Goal: Transaction & Acquisition: Purchase product/service

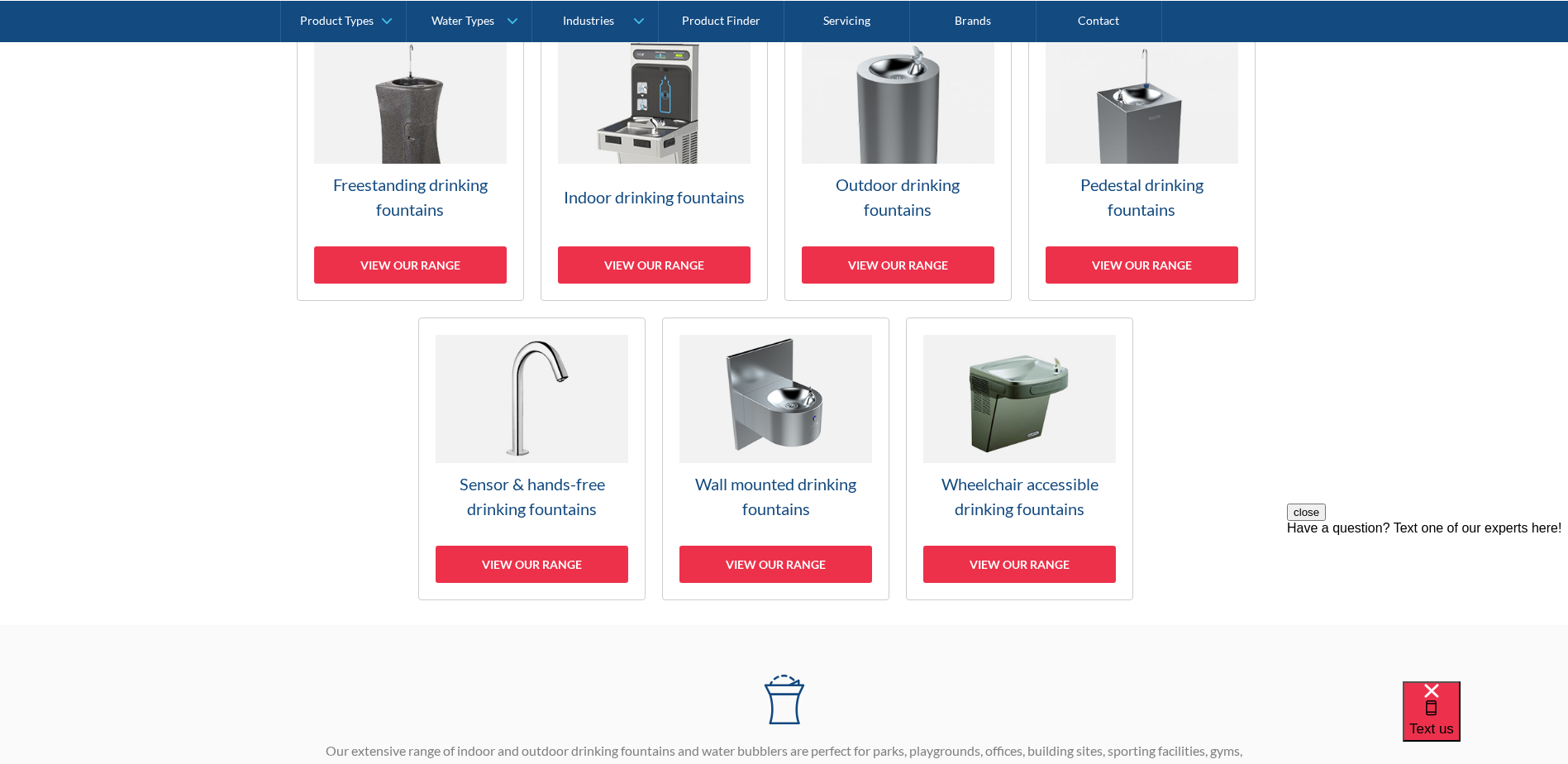
scroll to position [413, 0]
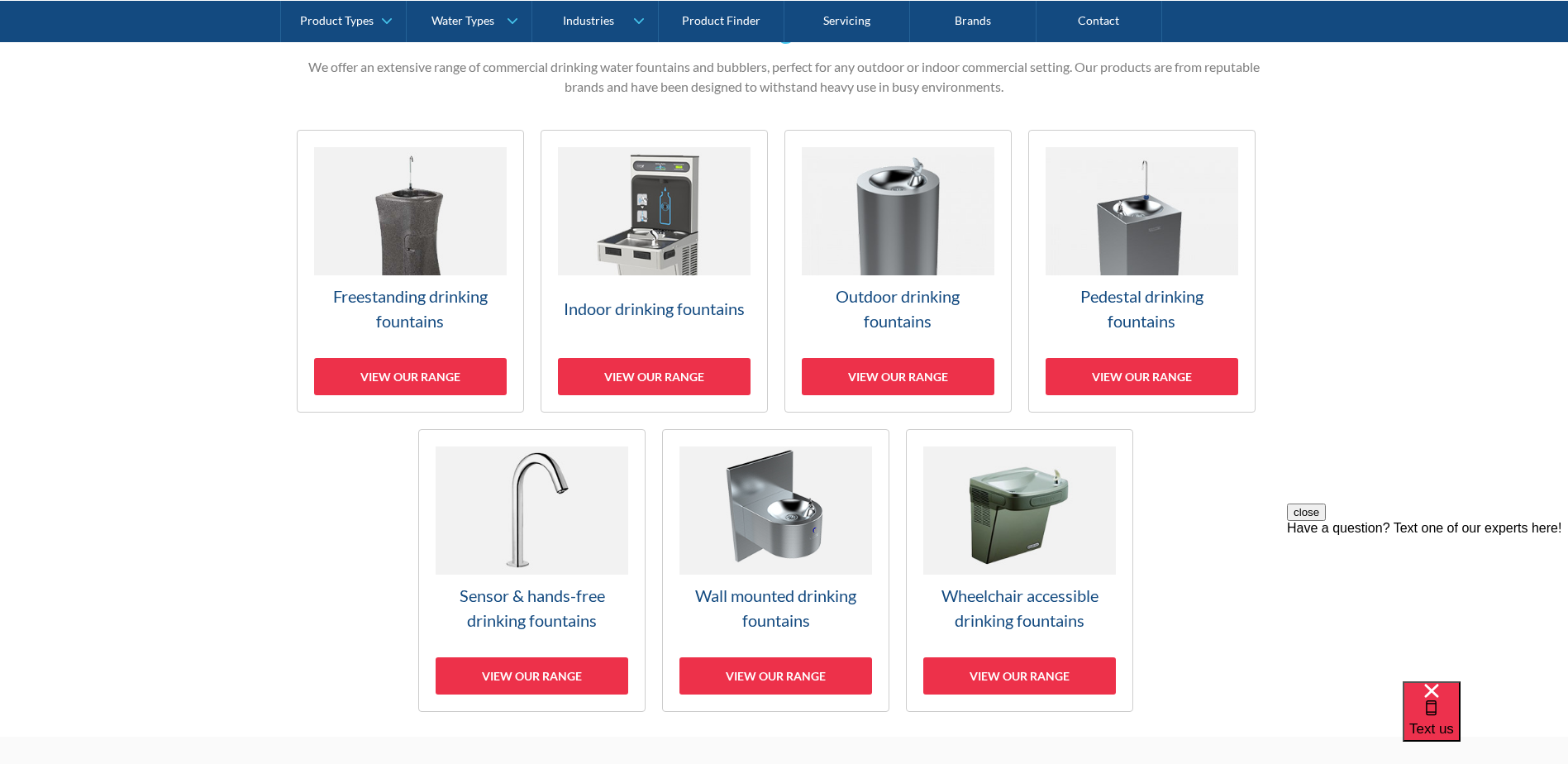
click at [1155, 223] on img at bounding box center [1142, 211] width 193 height 128
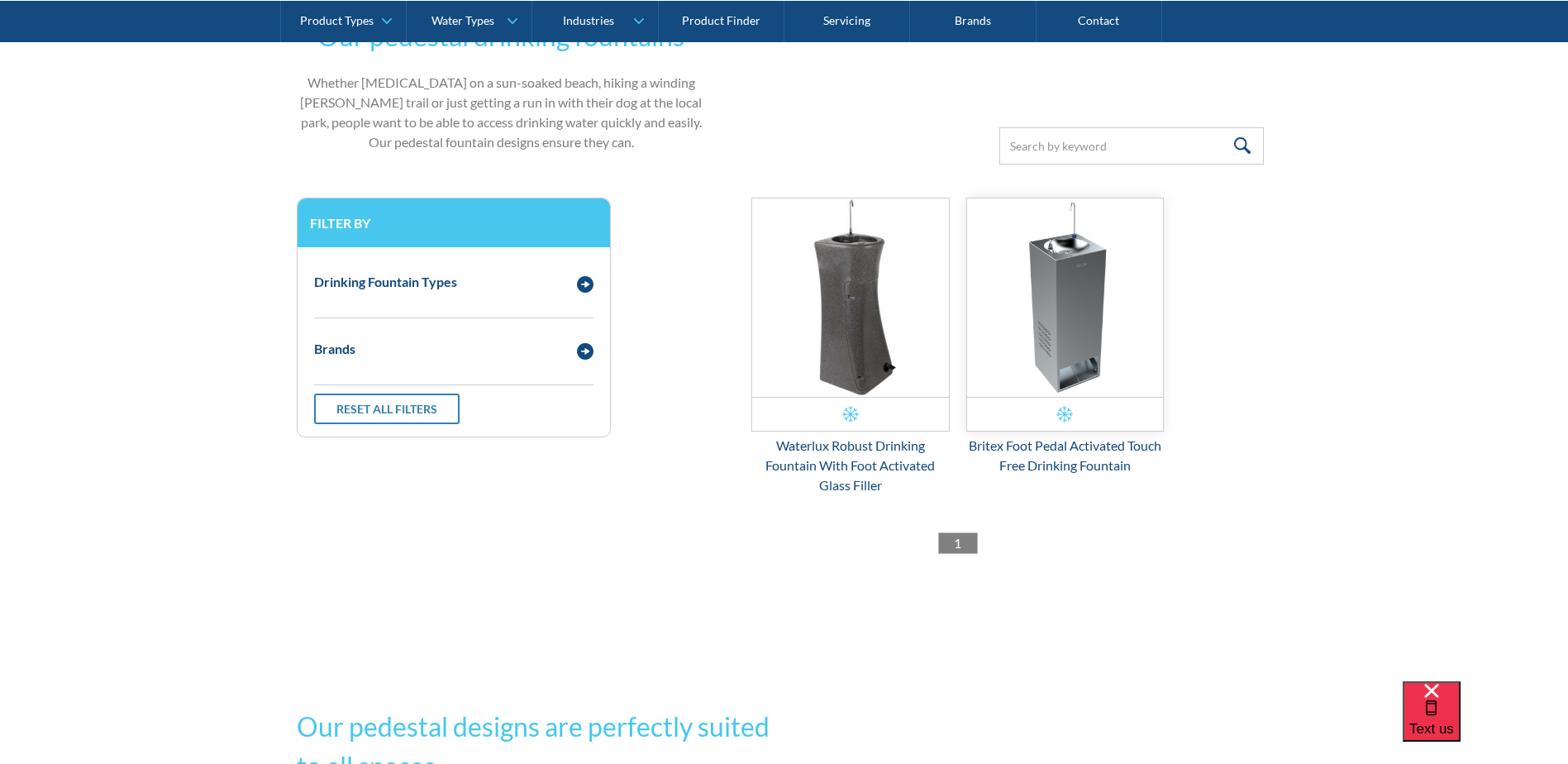
click at [1102, 305] on img "Email Form 3" at bounding box center [1065, 297] width 197 height 198
